Goal: Task Accomplishment & Management: Complete application form

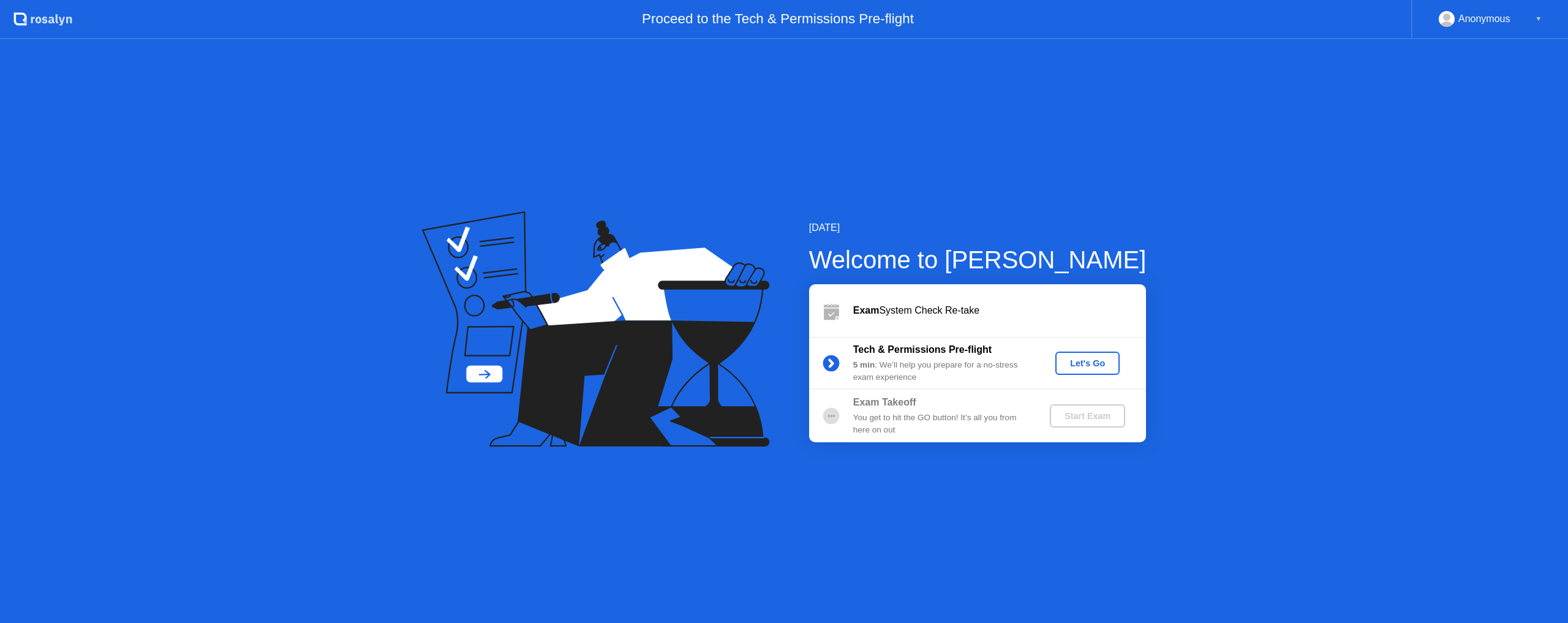
click at [1096, 368] on div "Let's Go" at bounding box center [1087, 363] width 55 height 10
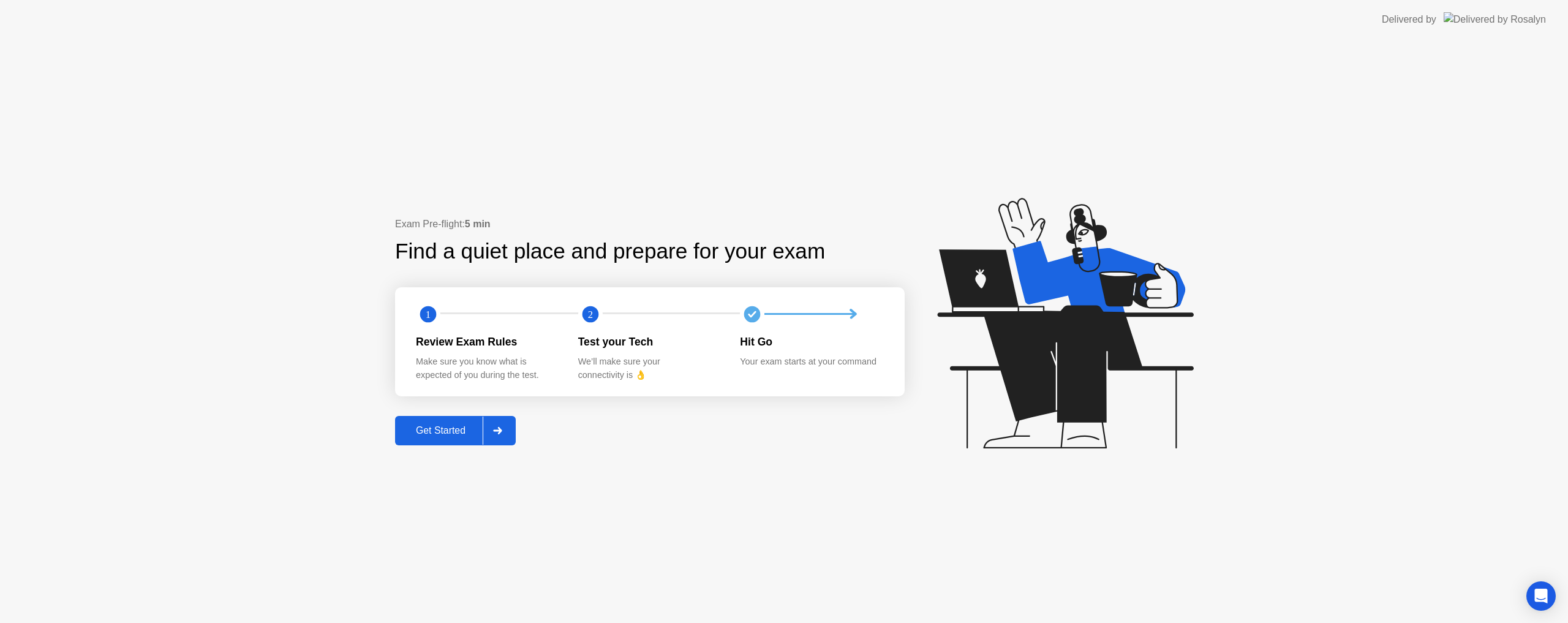
click at [438, 446] on div "Exam Pre-flight: 5 min Find a quiet place and prepare for your exam 1 2 Review …" at bounding box center [784, 331] width 1568 height 584
click at [429, 436] on div "Get Started" at bounding box center [440, 430] width 84 height 11
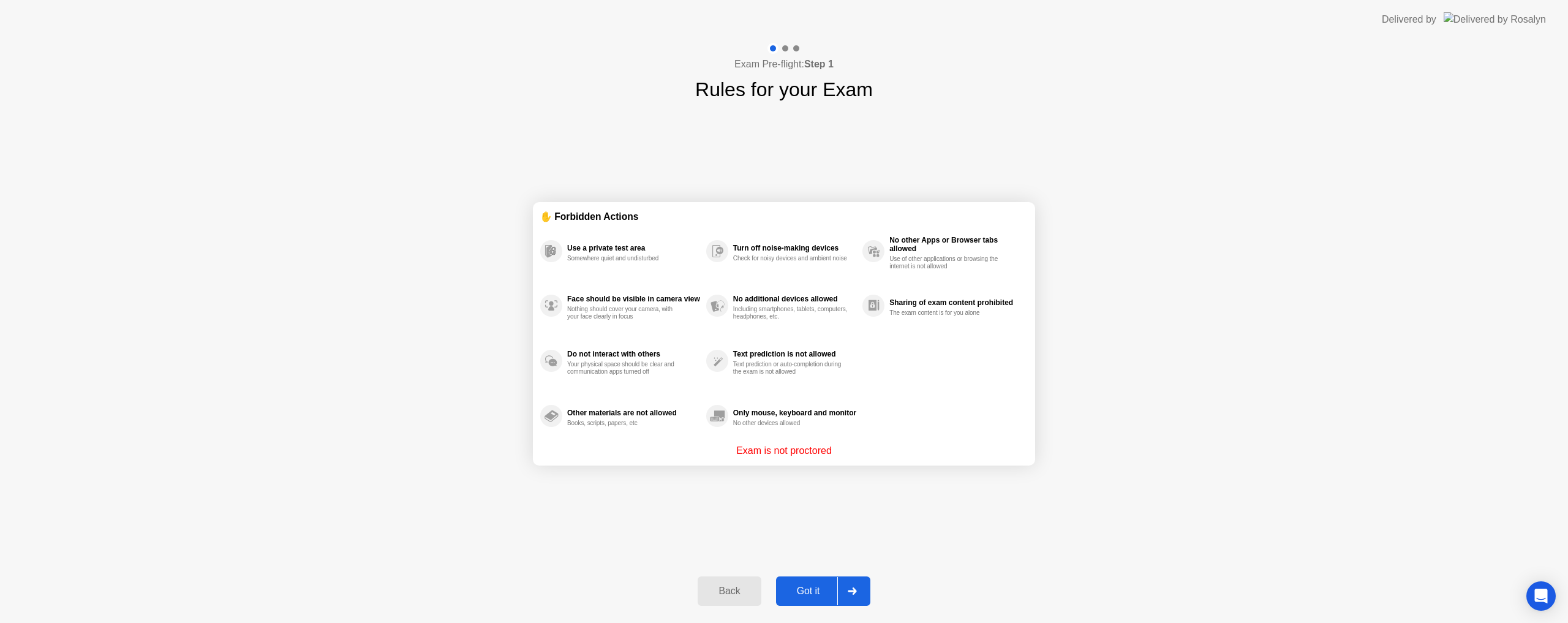
click at [799, 588] on div "Got it" at bounding box center [808, 590] width 58 height 11
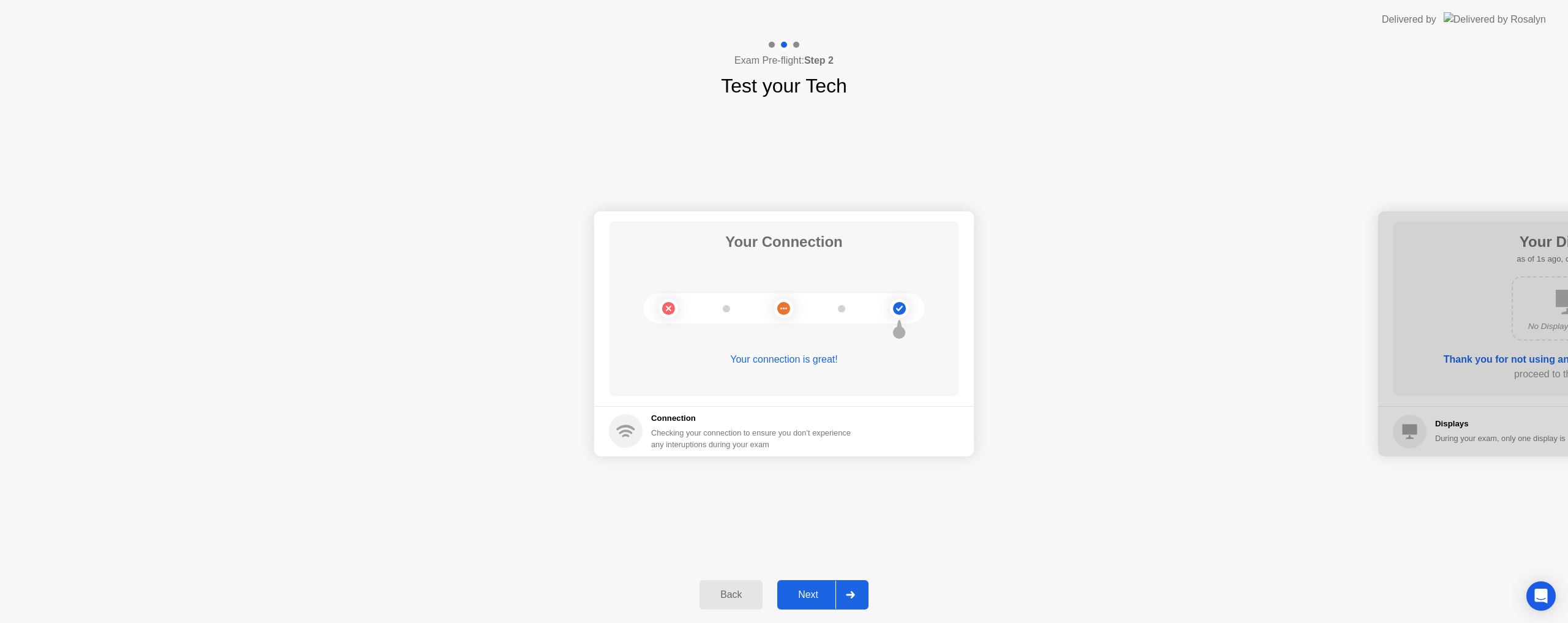
click at [808, 593] on div "Next" at bounding box center [808, 594] width 55 height 11
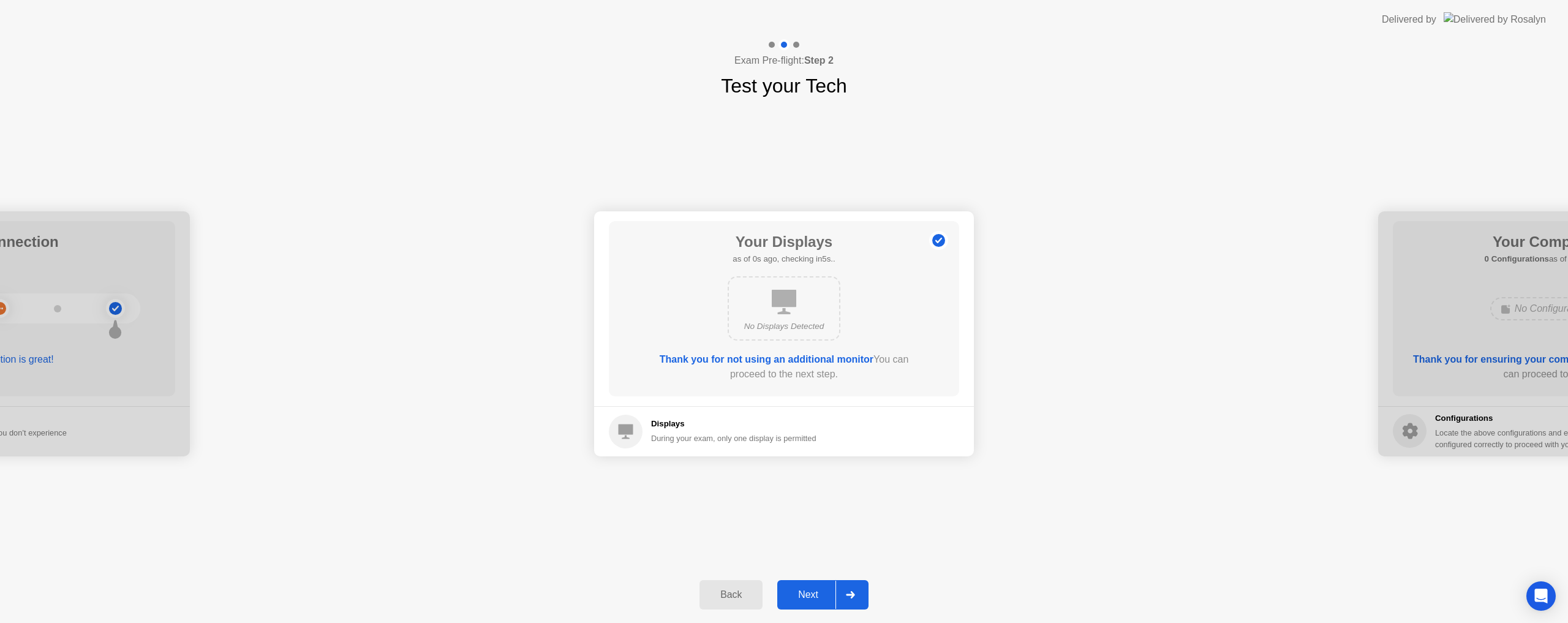
click at [808, 592] on div "Next" at bounding box center [808, 594] width 55 height 11
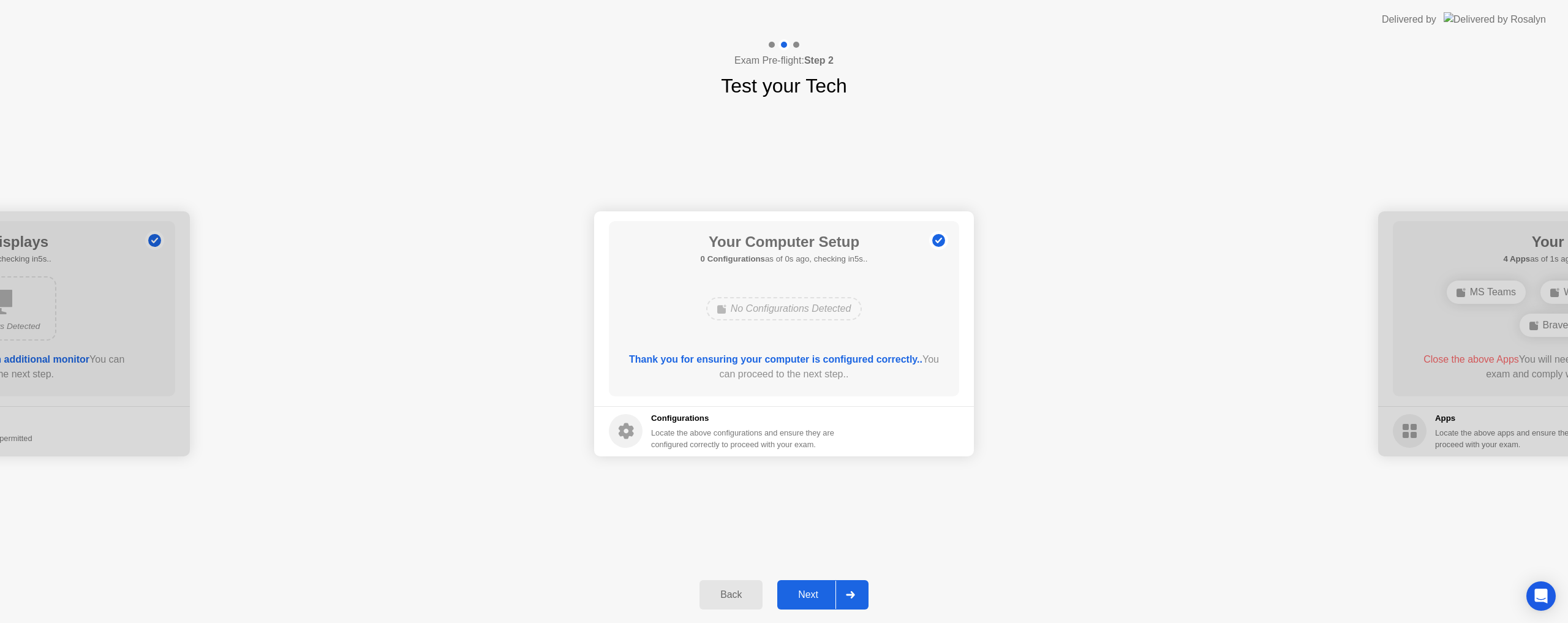
click at [808, 590] on div "Next" at bounding box center [808, 594] width 55 height 11
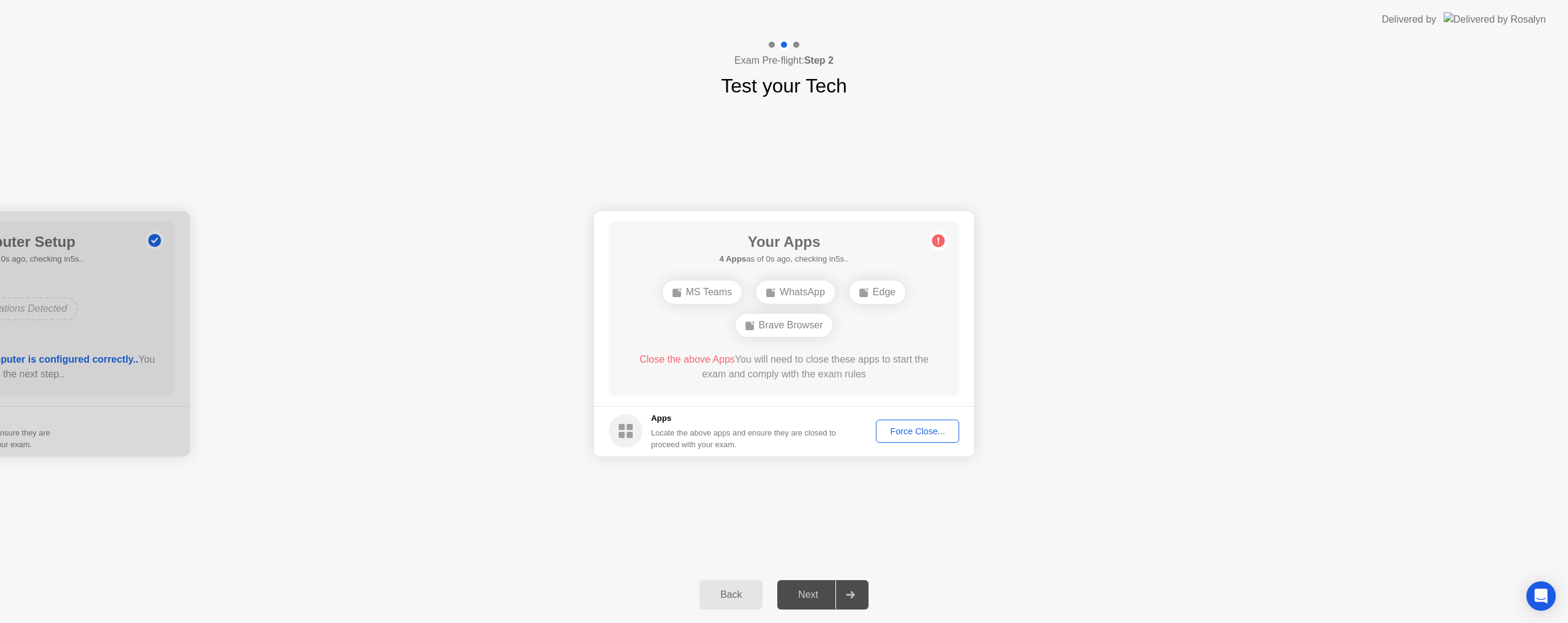
click at [917, 428] on div "Force Close..." at bounding box center [918, 431] width 75 height 10
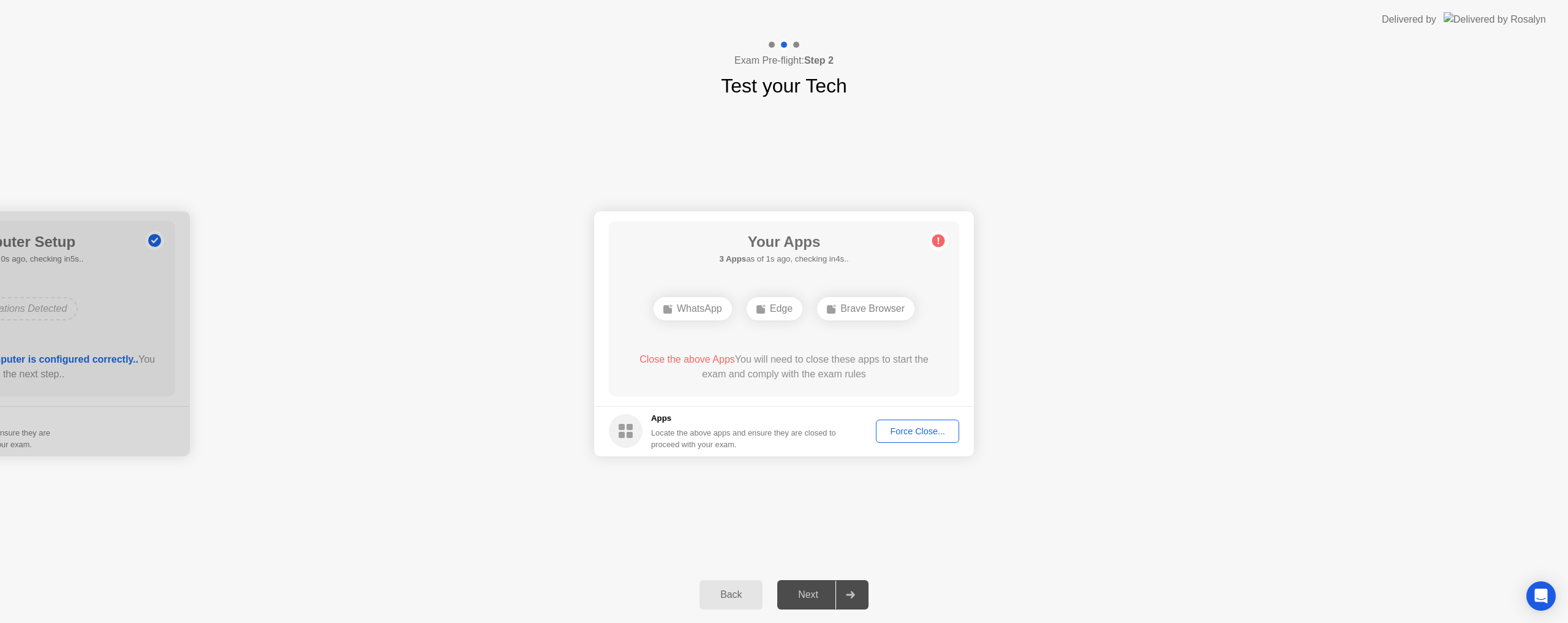
click at [925, 435] on div "Force Close..." at bounding box center [918, 431] width 75 height 10
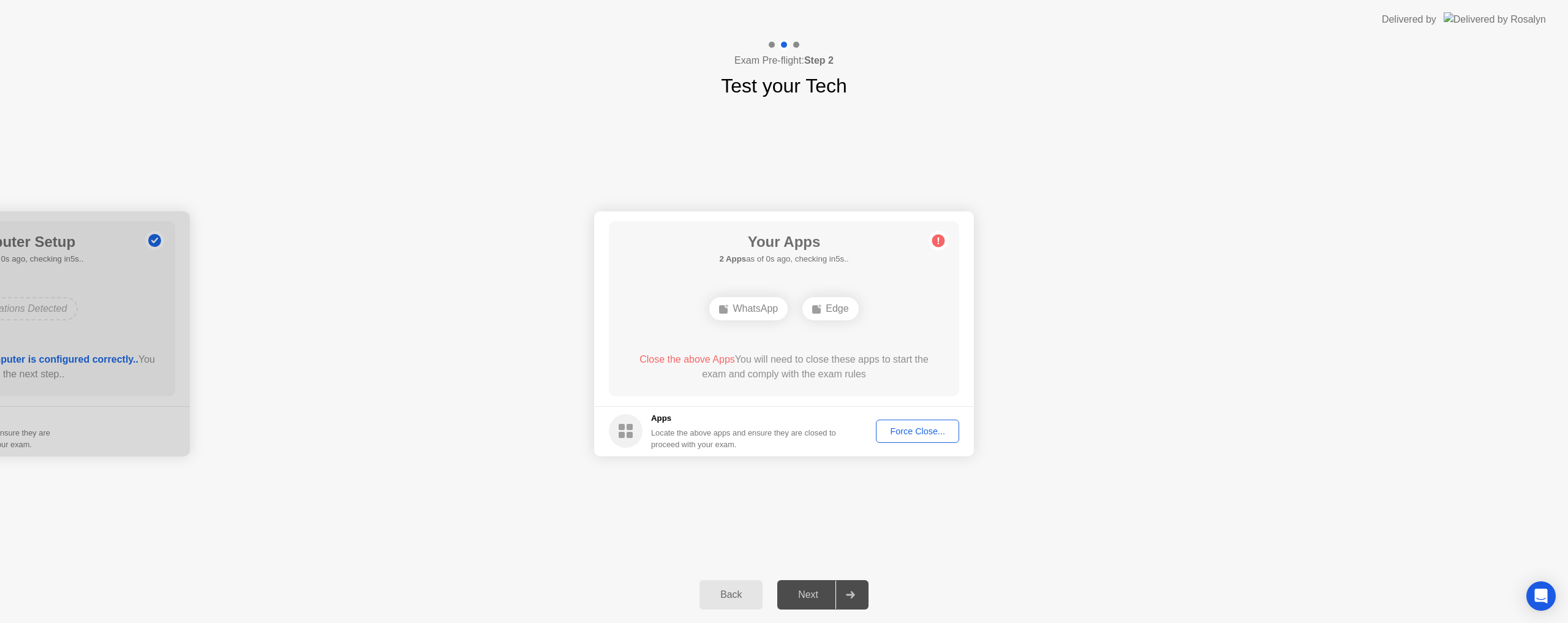
click at [916, 433] on div "Force Close..." at bounding box center [918, 431] width 75 height 10
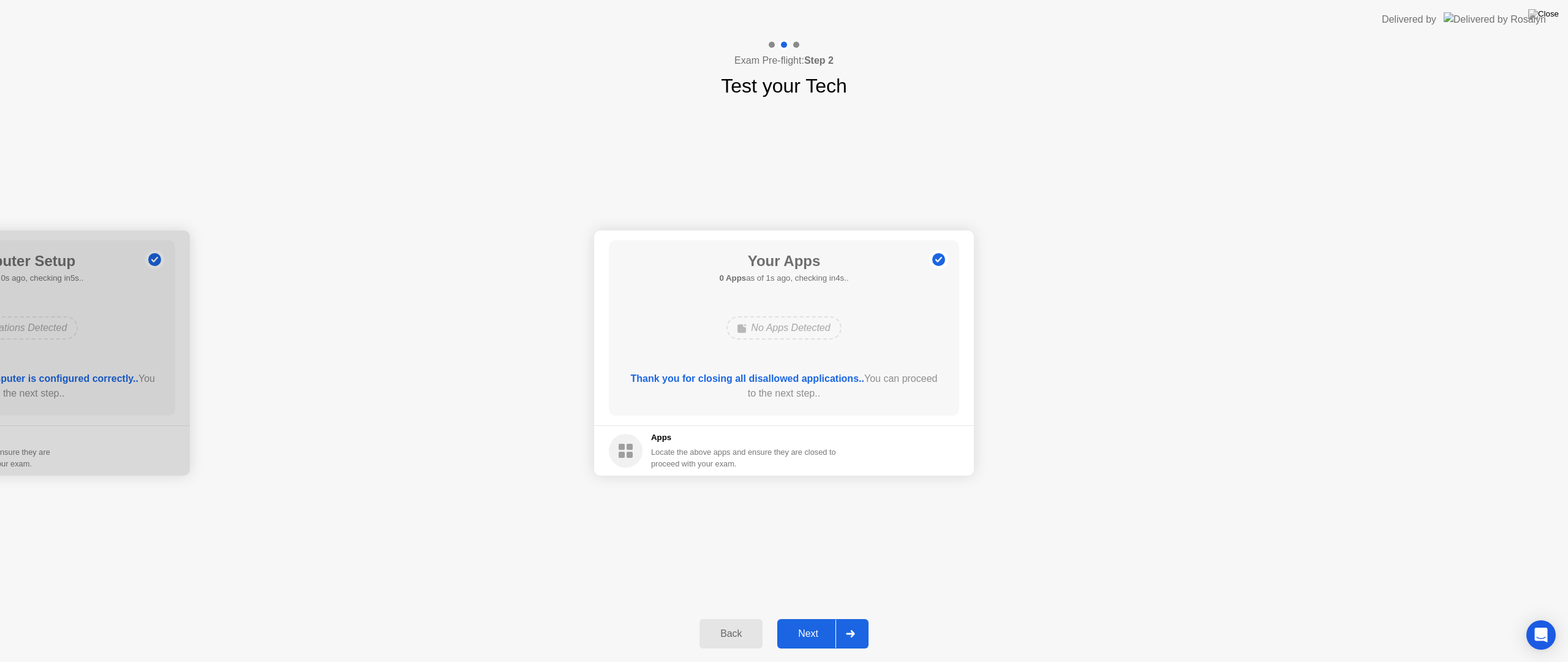
click at [809, 623] on button "Next" at bounding box center [822, 633] width 91 height 30
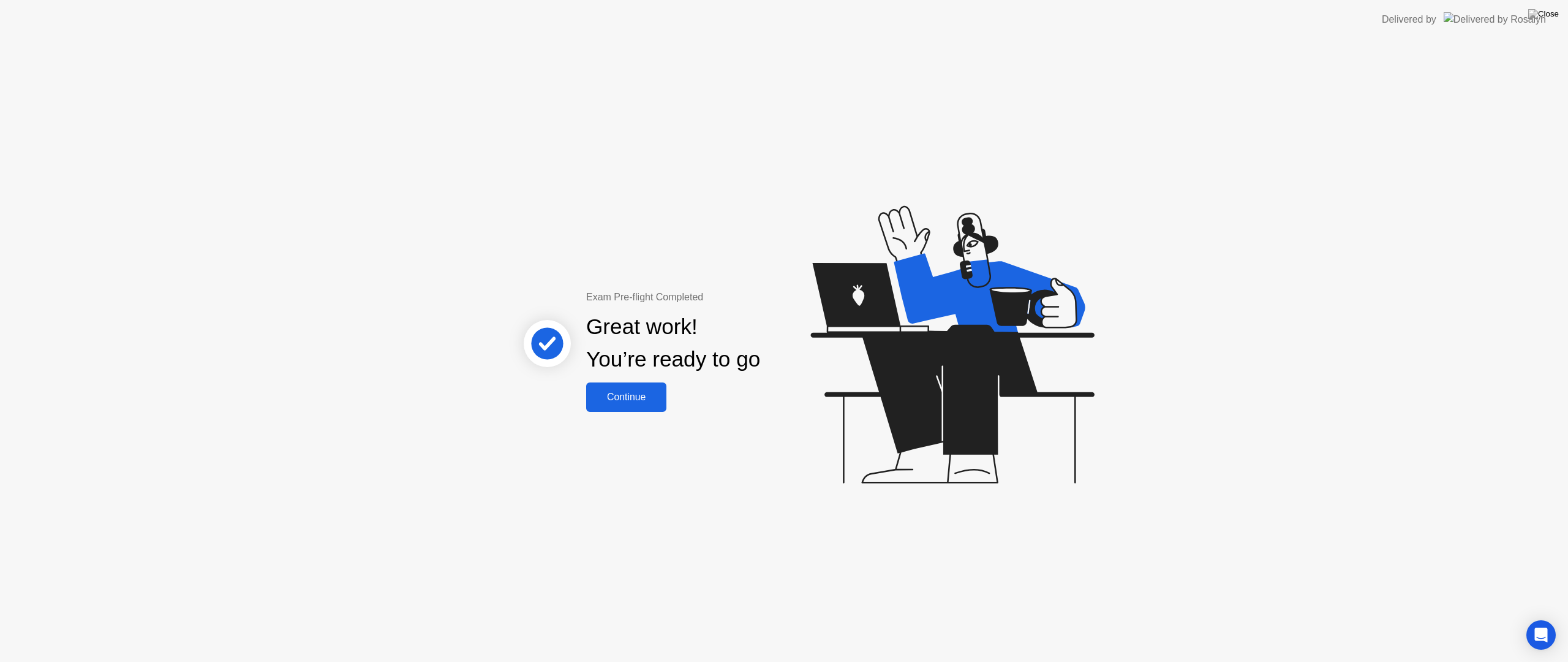
click at [619, 400] on div "Continue" at bounding box center [626, 397] width 73 height 11
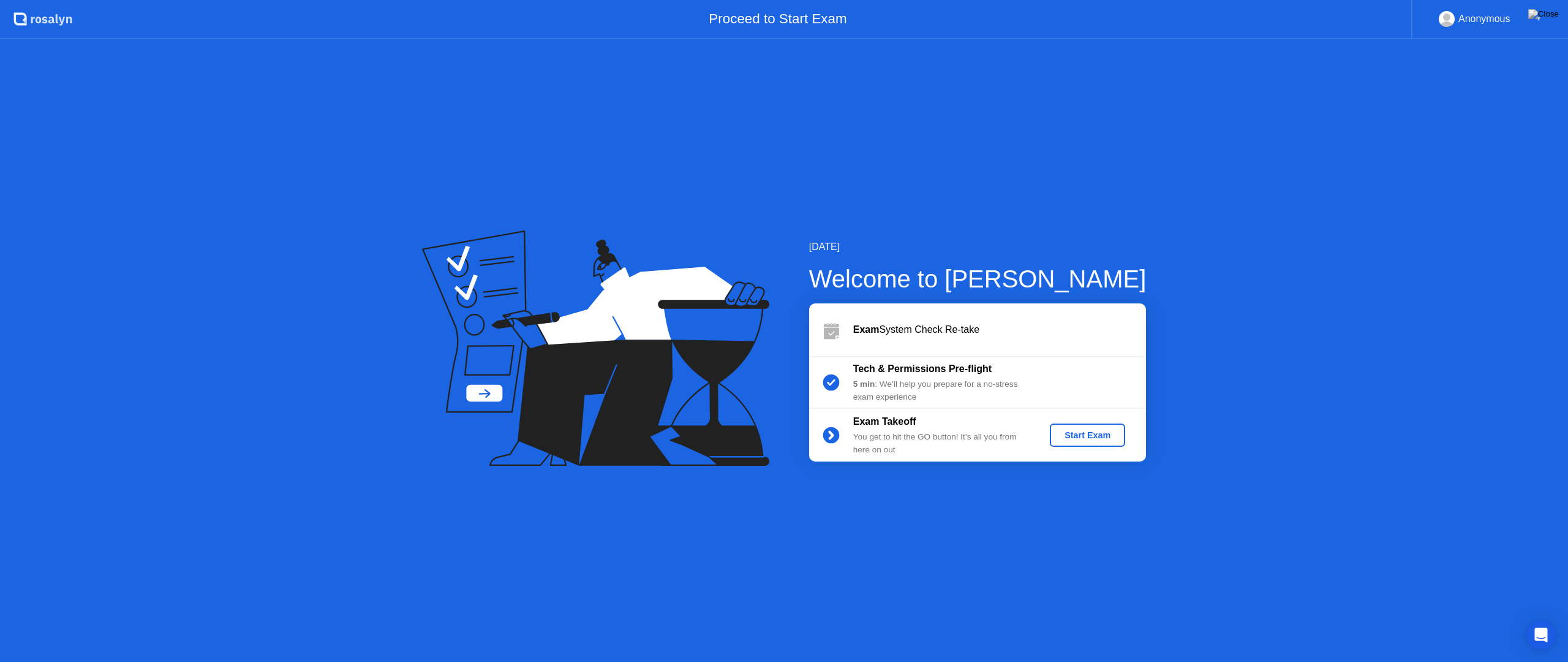
click at [1102, 434] on div "Start Exam" at bounding box center [1087, 435] width 65 height 10
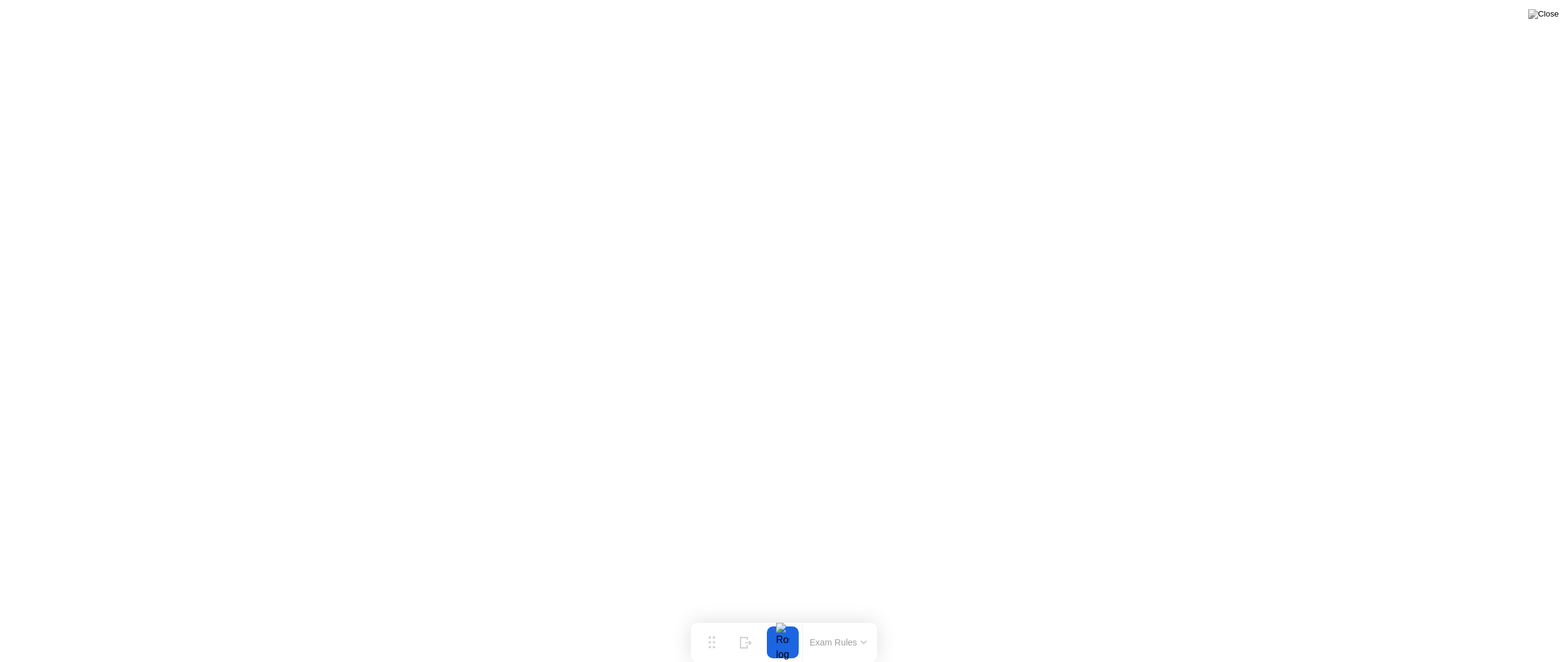
click at [828, 623] on button "Exam Rules" at bounding box center [838, 642] width 65 height 11
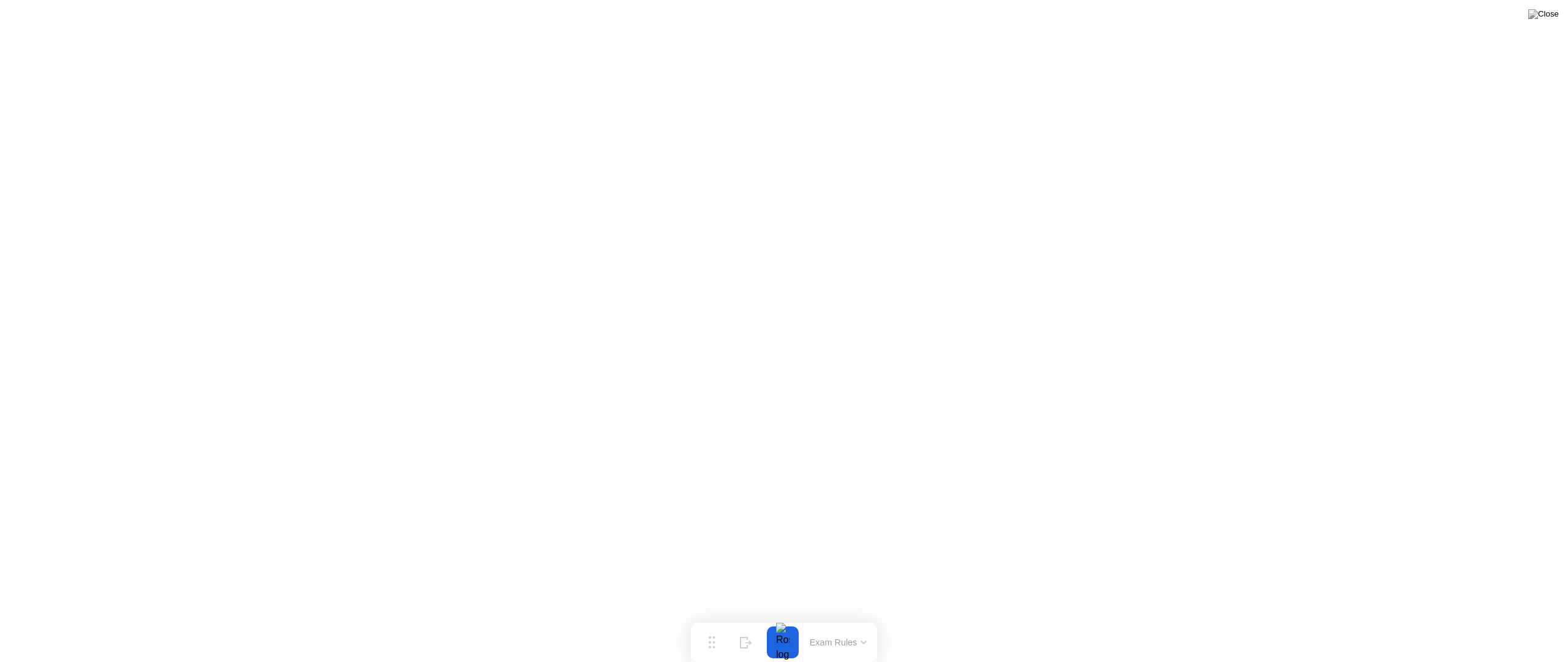
click at [855, 623] on button "Exam Rules" at bounding box center [838, 642] width 65 height 11
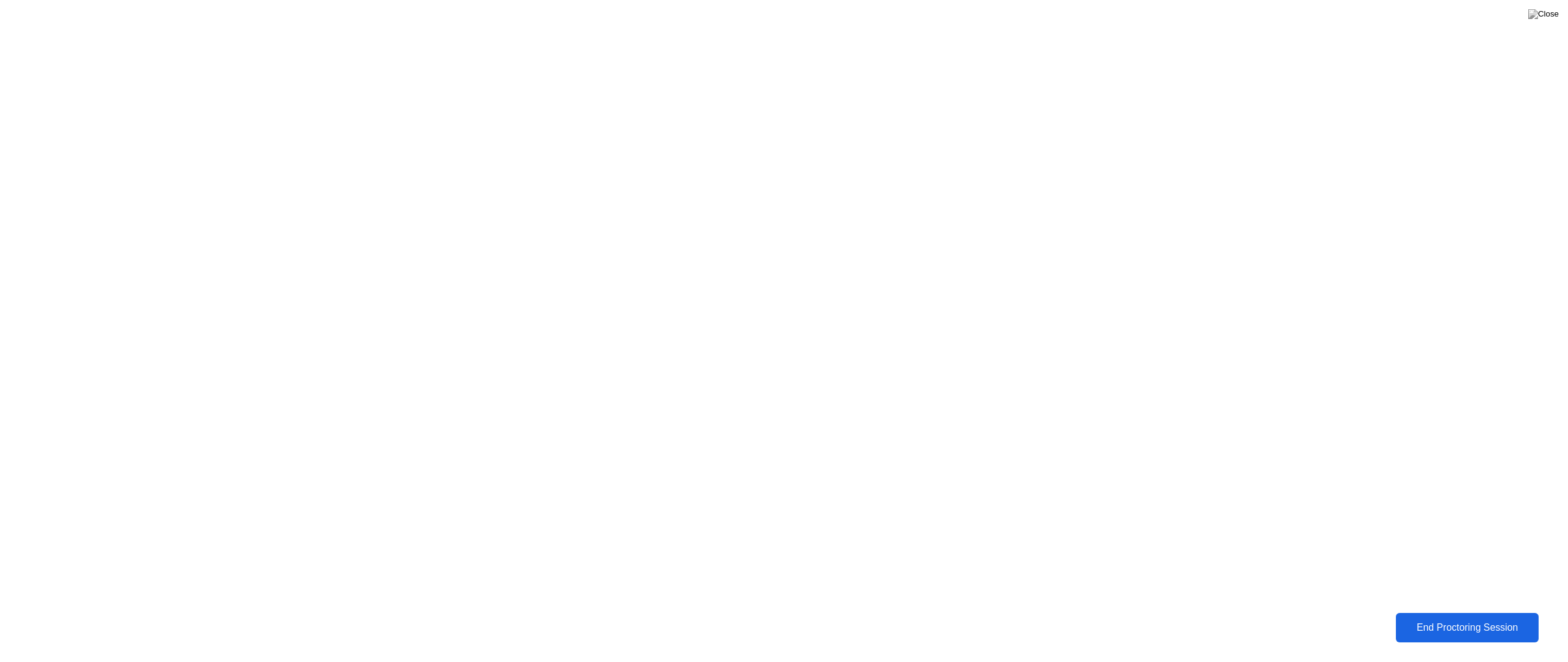
click at [1420, 623] on div "End Proctoring Session" at bounding box center [1466, 626] width 135 height 11
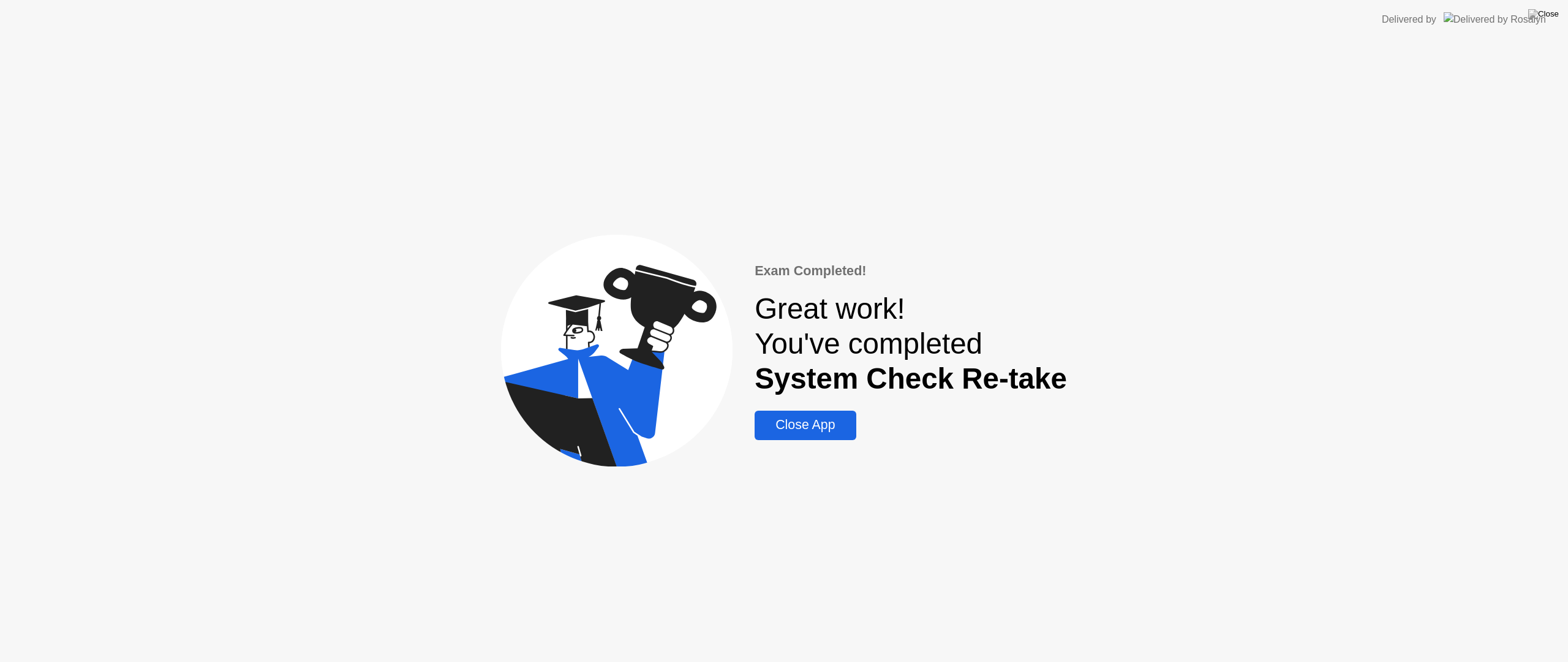
click at [811, 424] on div "Close App" at bounding box center [806, 425] width 94 height 15
